Goal: Transaction & Acquisition: Purchase product/service

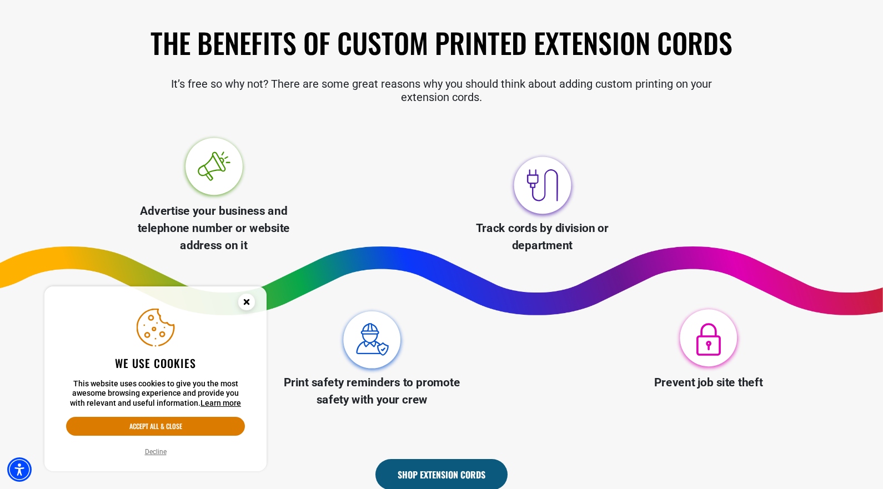
scroll to position [333, 0]
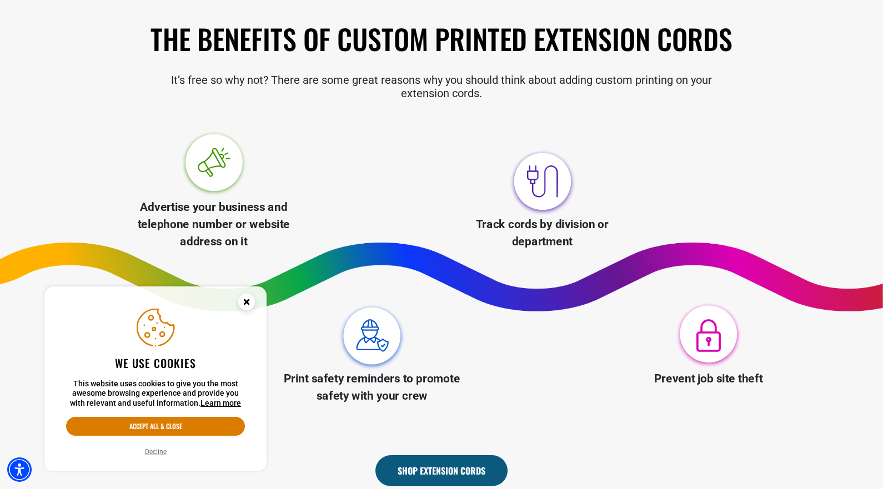
click at [242, 301] on circle "Close this option" at bounding box center [246, 302] width 17 height 17
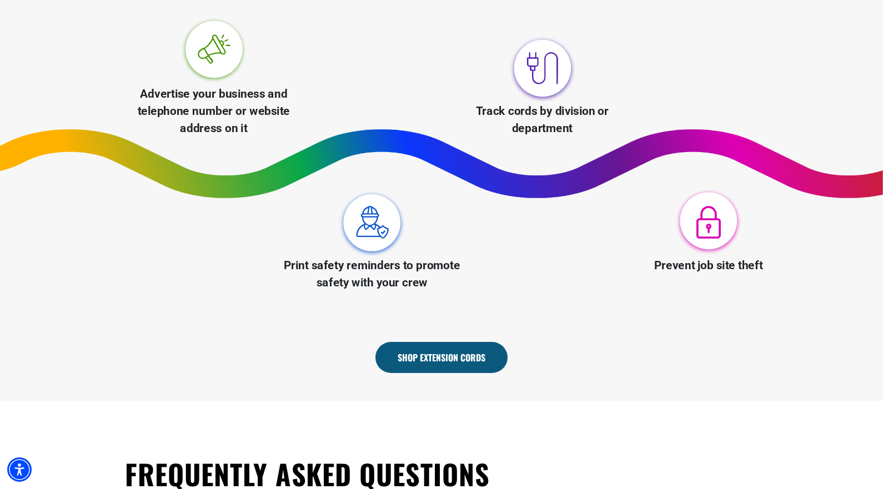
scroll to position [500, 0]
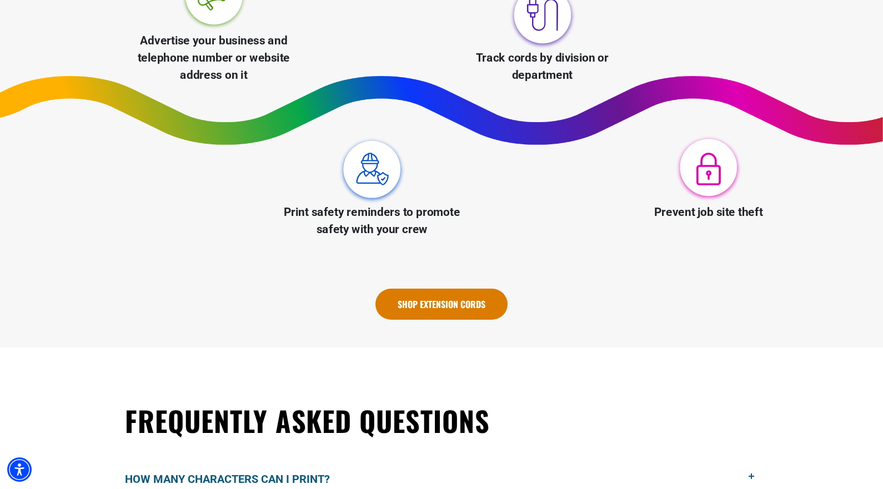
click at [430, 305] on link "Shop Extension Cords" at bounding box center [442, 304] width 132 height 31
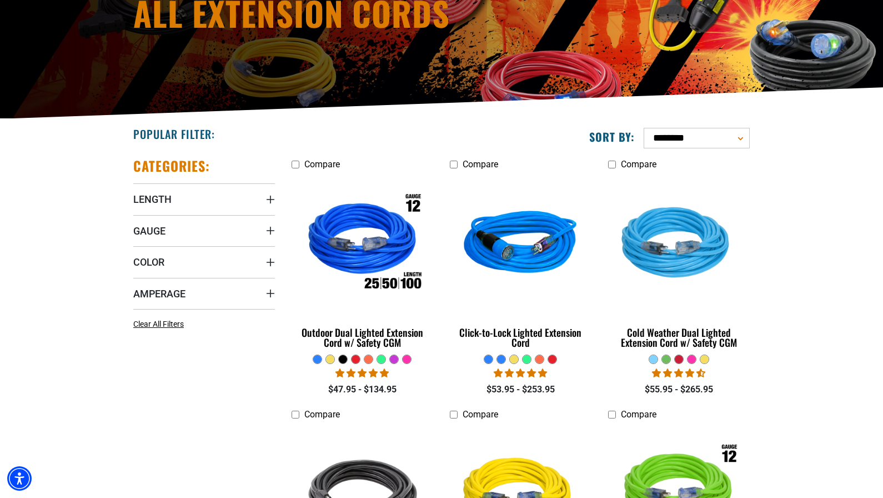
scroll to position [167, 0]
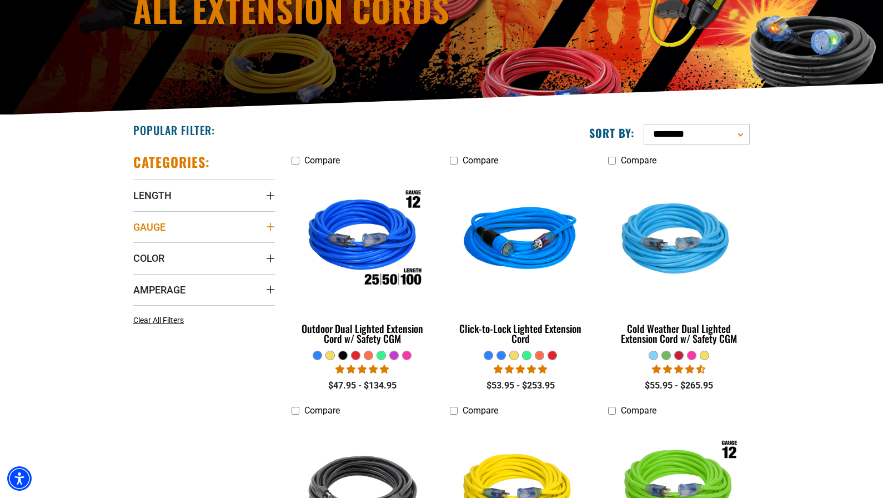
click at [179, 225] on summary "Gauge" at bounding box center [204, 226] width 142 height 31
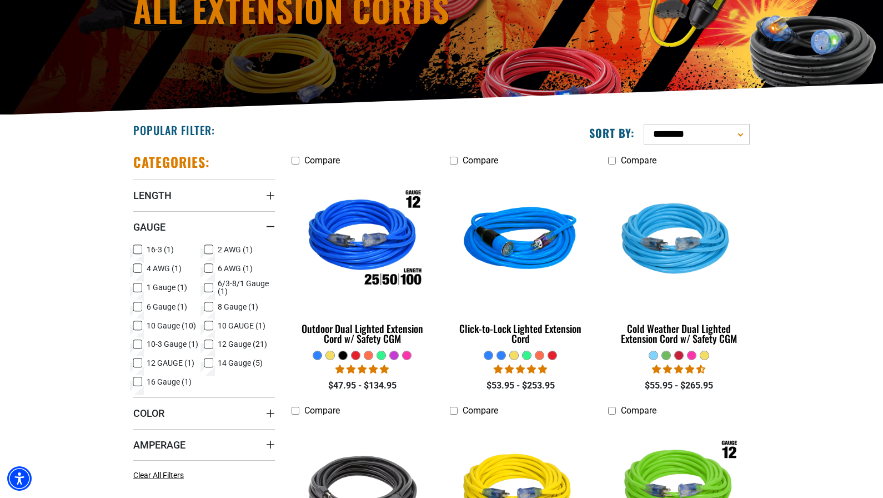
click at [138, 364] on icon at bounding box center [137, 363] width 9 height 14
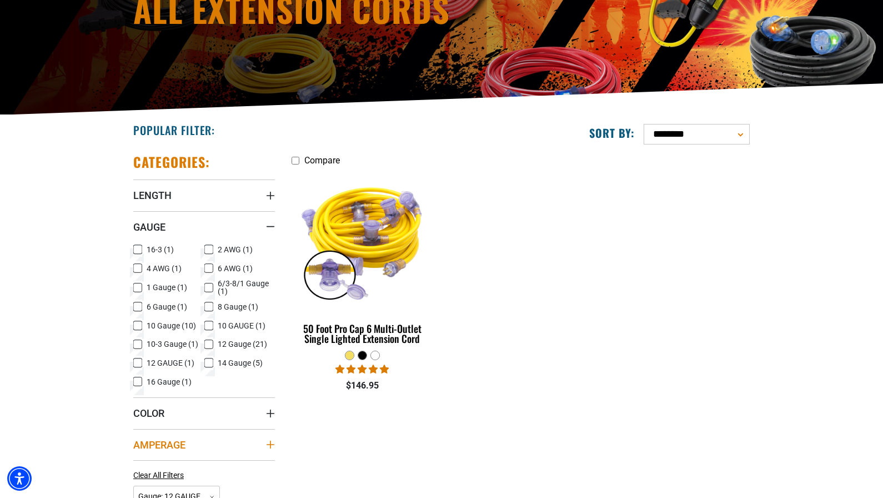
click at [273, 444] on icon "Amperage" at bounding box center [271, 445] width 8 height 8
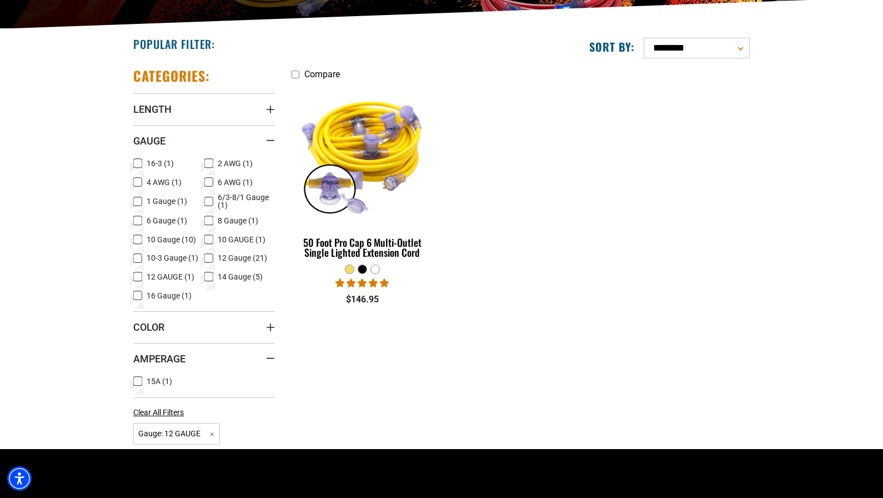
scroll to position [278, 0]
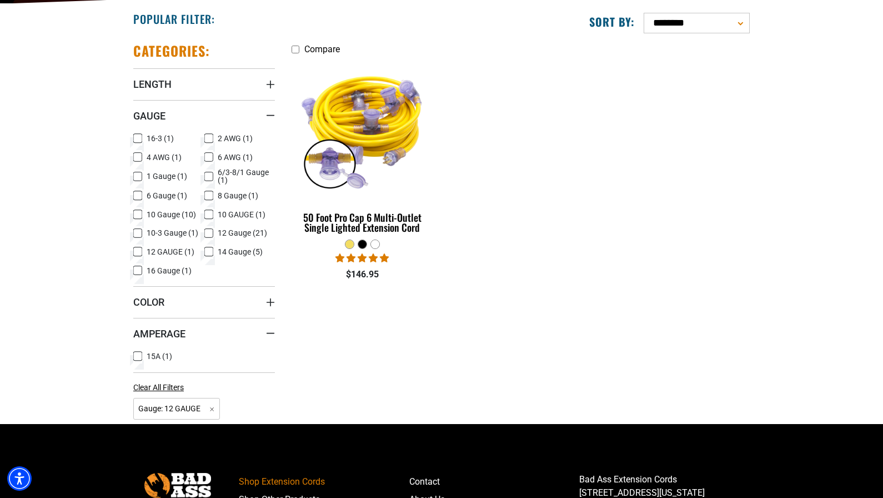
click at [141, 357] on icon at bounding box center [137, 356] width 9 height 14
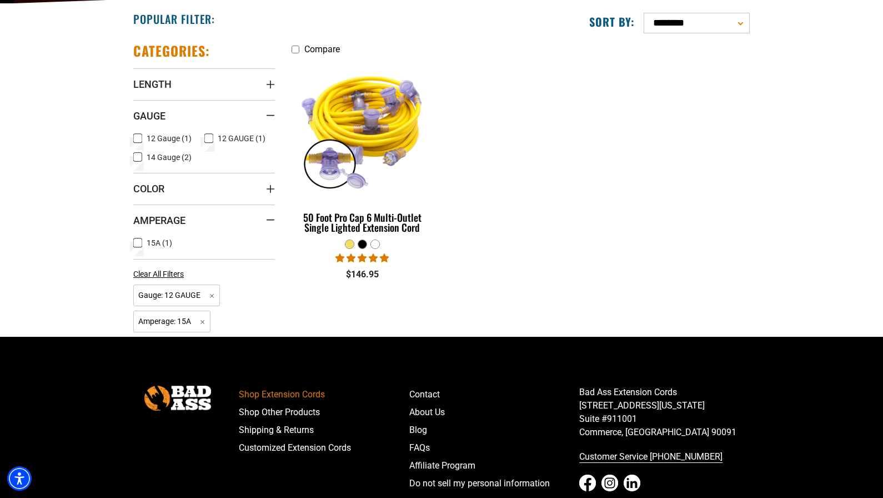
click at [137, 156] on icon at bounding box center [137, 157] width 9 height 14
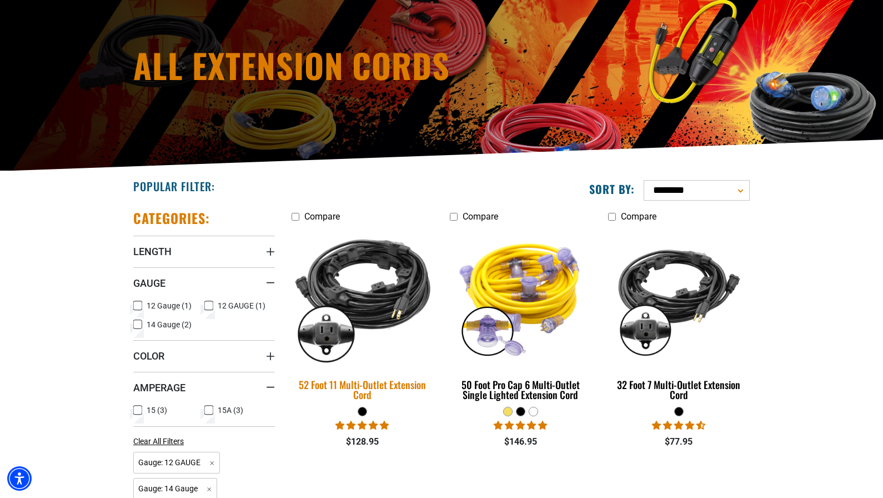
scroll to position [111, 0]
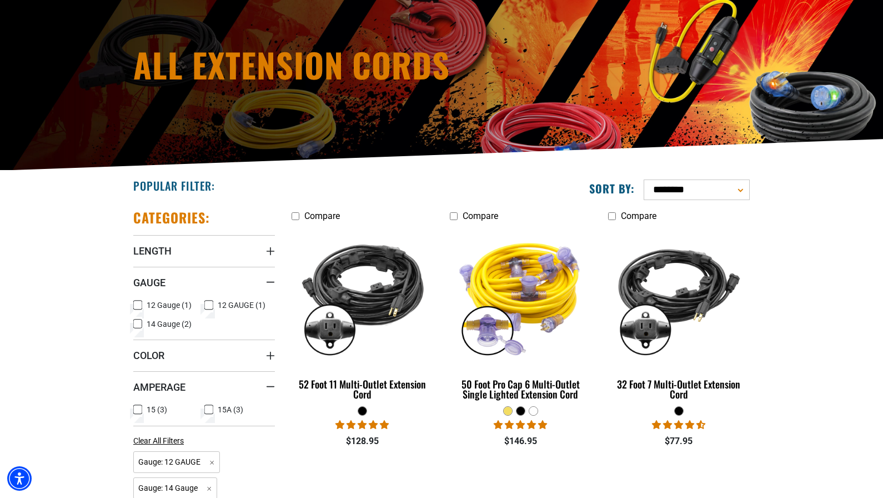
click at [209, 304] on icon at bounding box center [209, 305] width 7 height 6
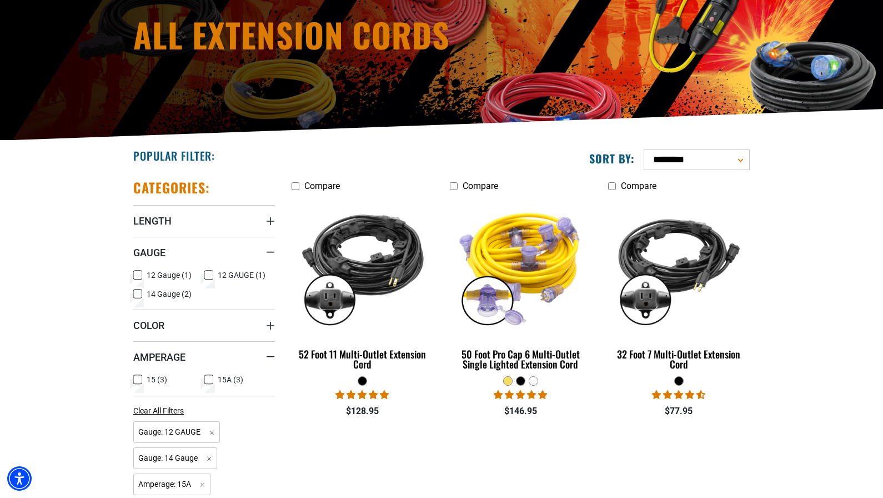
scroll to position [167, 0]
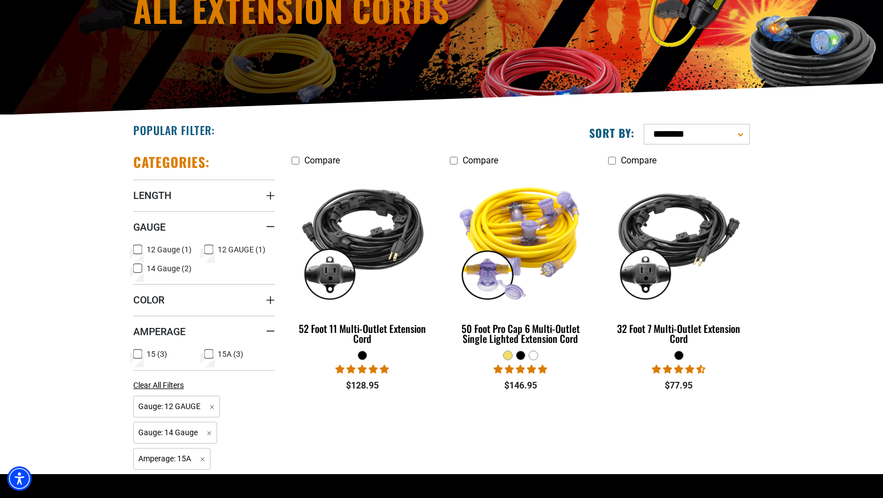
click at [209, 358] on rect at bounding box center [208, 353] width 9 height 9
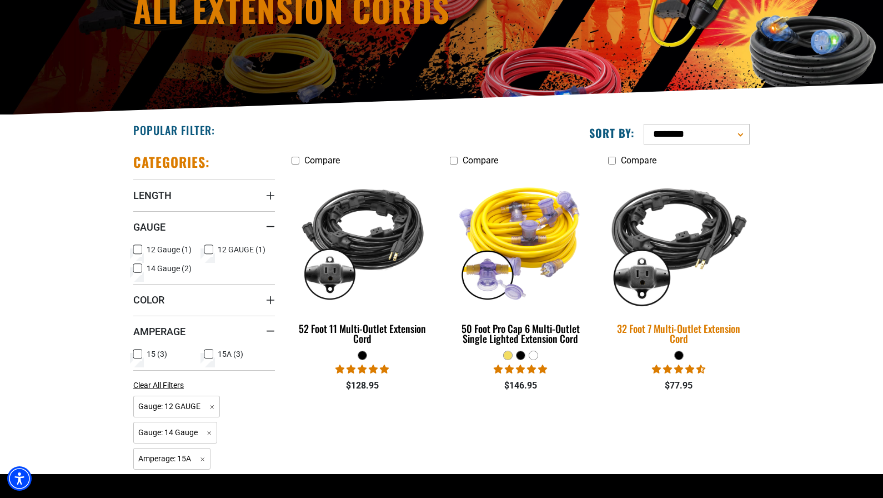
click at [683, 252] on img at bounding box center [679, 240] width 156 height 142
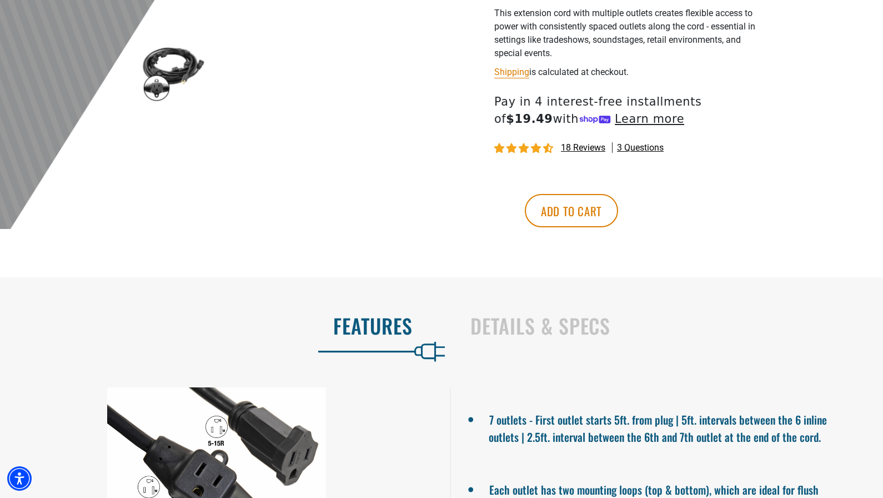
scroll to position [500, 0]
